Goal: Task Accomplishment & Management: Use online tool/utility

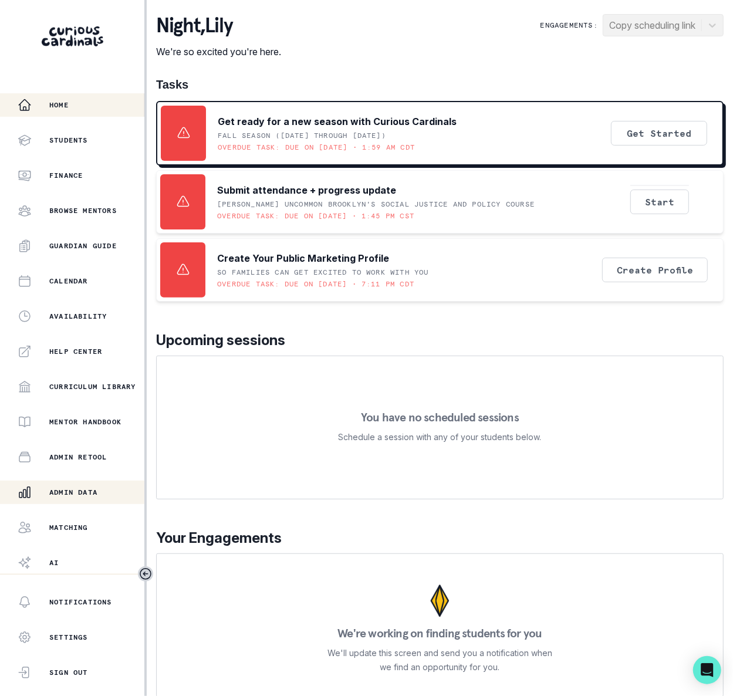
click at [86, 494] on p "Admin Data" at bounding box center [73, 492] width 48 height 9
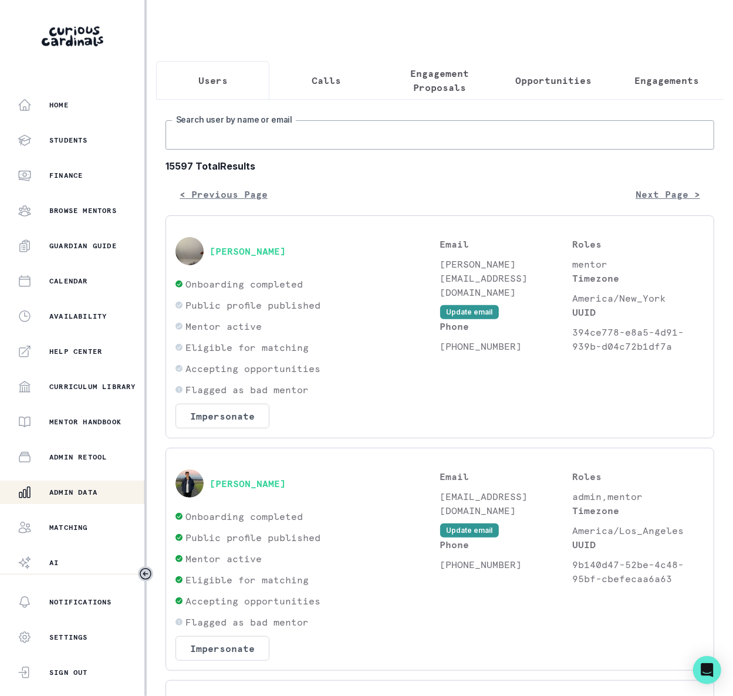
click at [219, 150] on input "Search user by name or email" at bounding box center [439, 134] width 549 height 29
paste input "[PERSON_NAME]"
type input "[PERSON_NAME]"
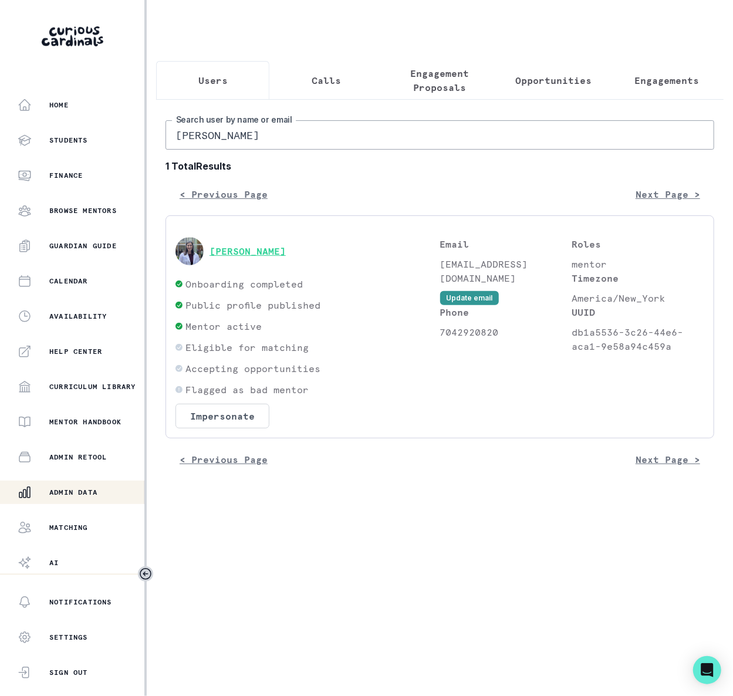
click at [242, 257] on button "[PERSON_NAME]" at bounding box center [247, 251] width 76 height 12
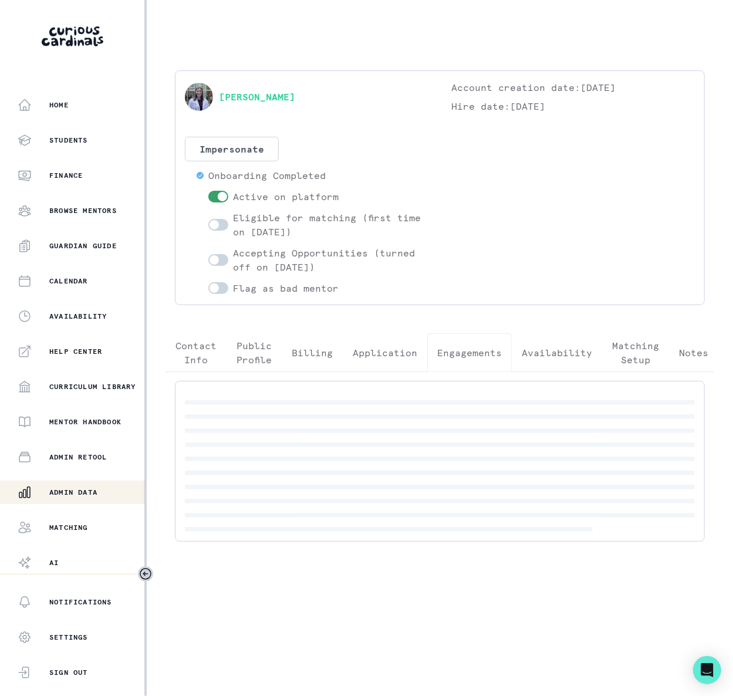
click at [458, 353] on p "Engagements" at bounding box center [469, 353] width 65 height 14
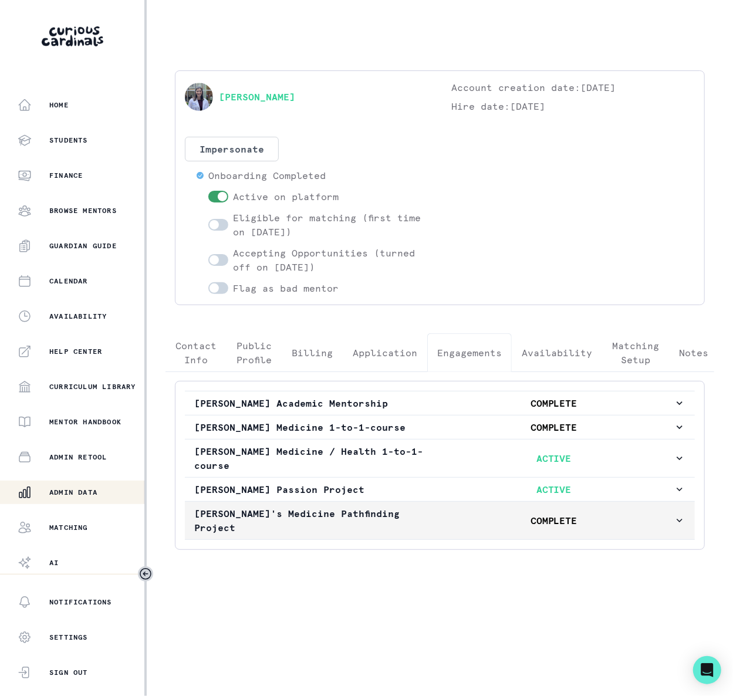
click at [677, 522] on icon "button" at bounding box center [680, 521] width 6 height 4
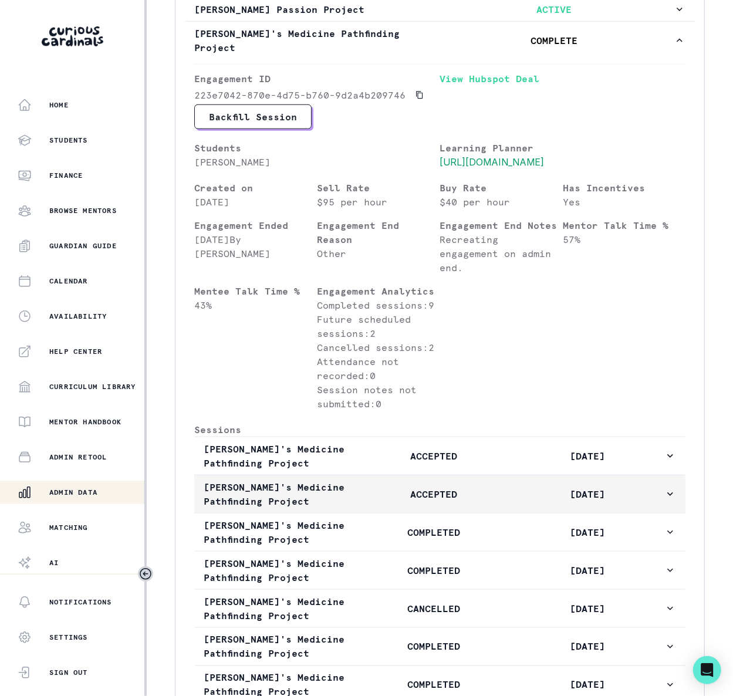
scroll to position [711, 0]
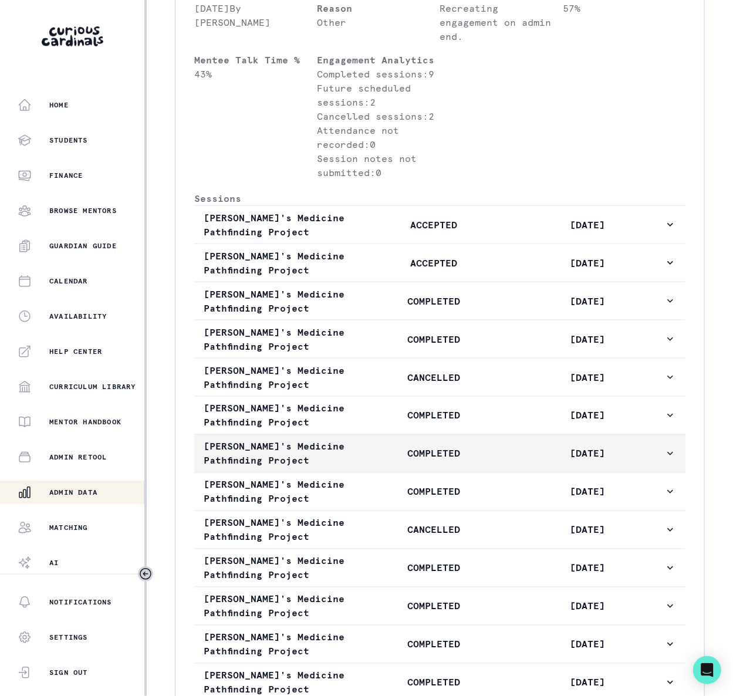
click at [664, 459] on icon "button" at bounding box center [670, 454] width 12 height 12
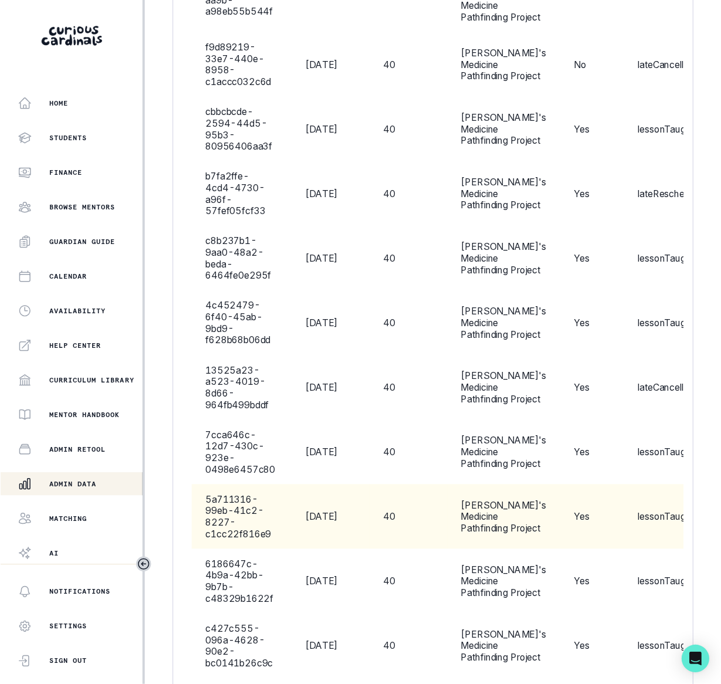
scroll to position [4012, 0]
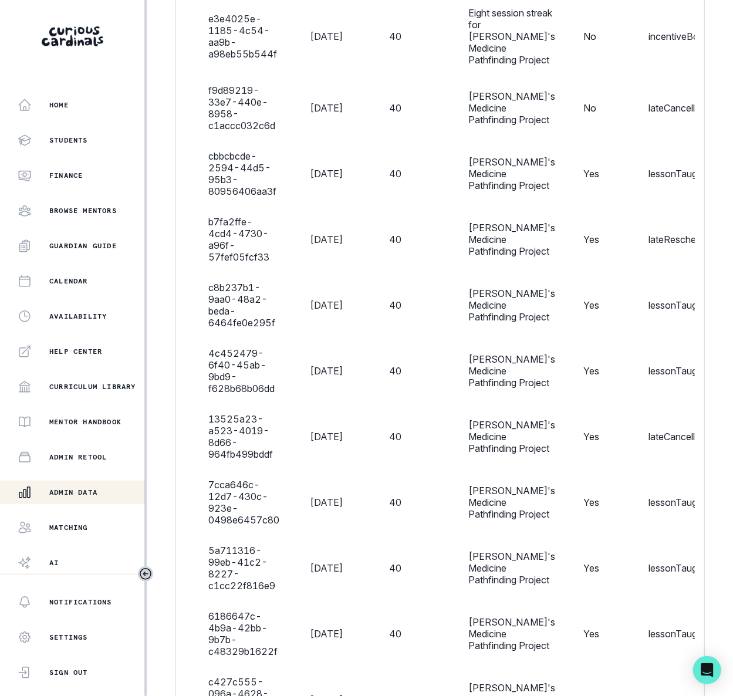
drag, startPoint x: 710, startPoint y: 413, endPoint x: 88, endPoint y: 495, distance: 627.4
click at [88, 495] on p "Admin Data" at bounding box center [73, 492] width 48 height 9
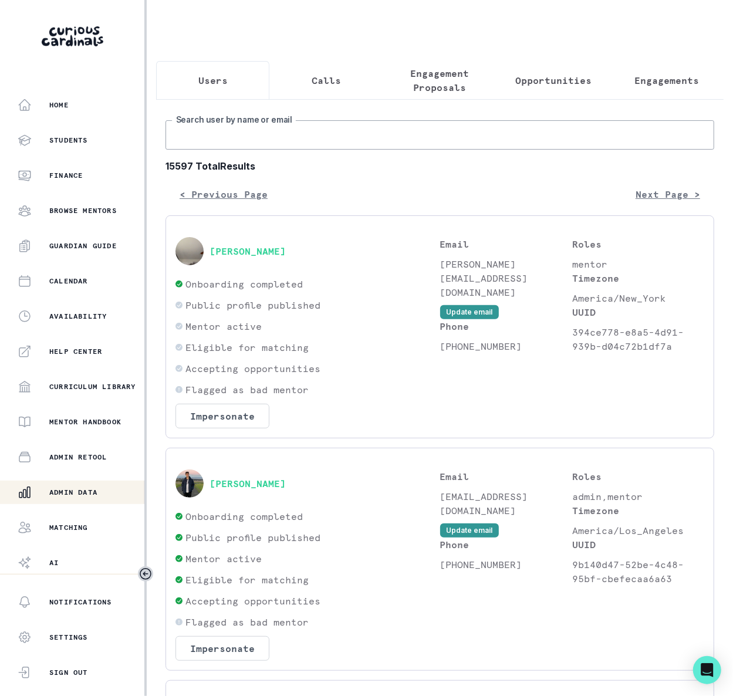
click at [228, 142] on input "Search user by name or email" at bounding box center [439, 134] width 549 height 29
paste input "[EMAIL_ADDRESS][DOMAIN_NAME]"
type input "[EMAIL_ADDRESS][DOMAIN_NAME]"
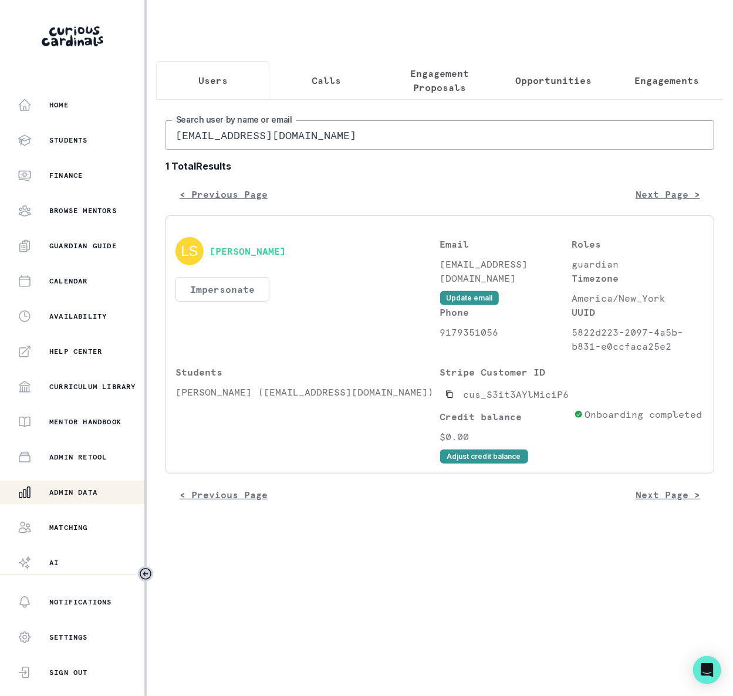
click at [224, 302] on button "Impersonate" at bounding box center [222, 289] width 94 height 25
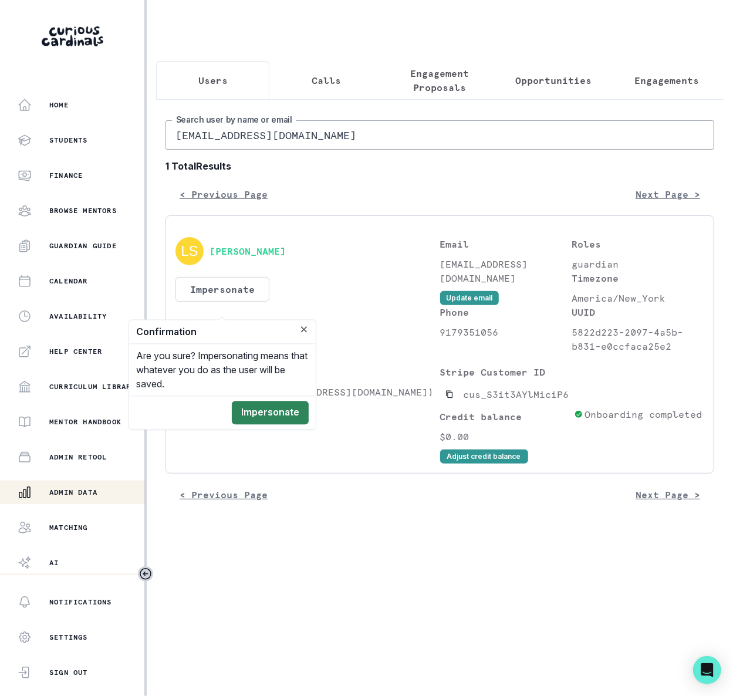
click at [271, 407] on button "Impersonate" at bounding box center [270, 412] width 77 height 23
